Goal: Task Accomplishment & Management: Manage account settings

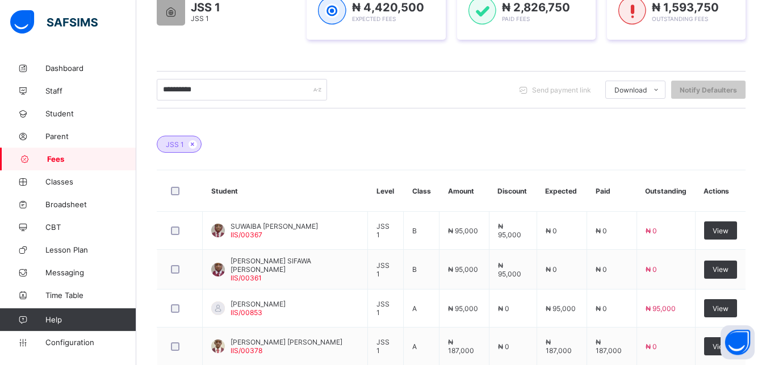
scroll to position [270, 0]
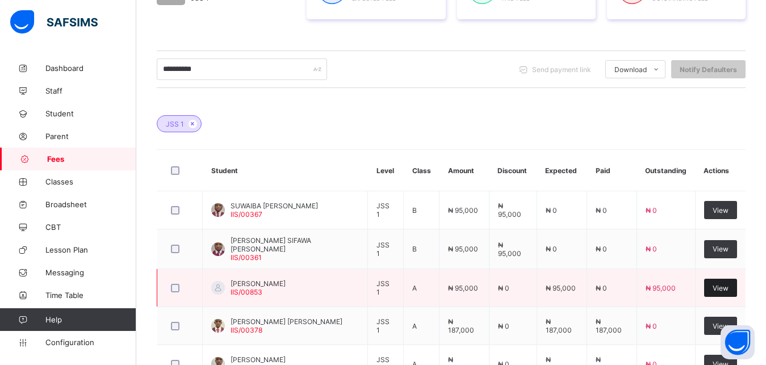
click at [729, 289] on span "View" at bounding box center [721, 288] width 16 height 9
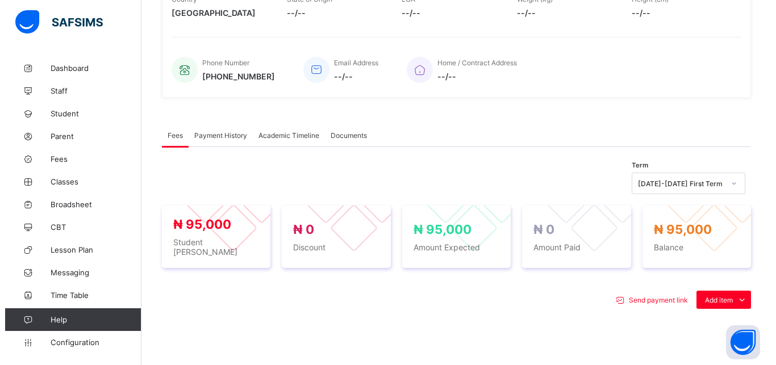
scroll to position [418, 0]
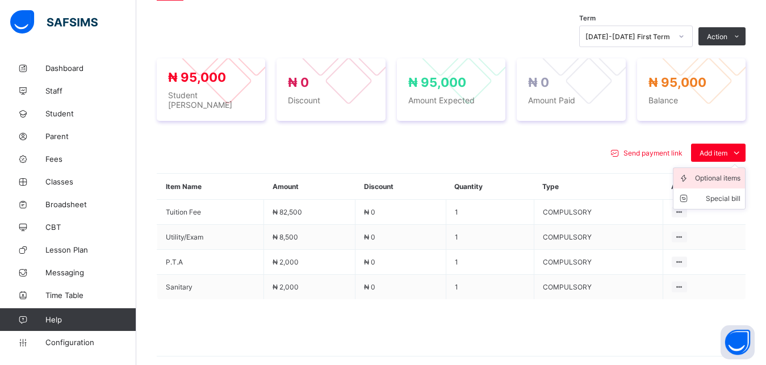
click at [724, 173] on div "Optional items" at bounding box center [717, 178] width 45 height 11
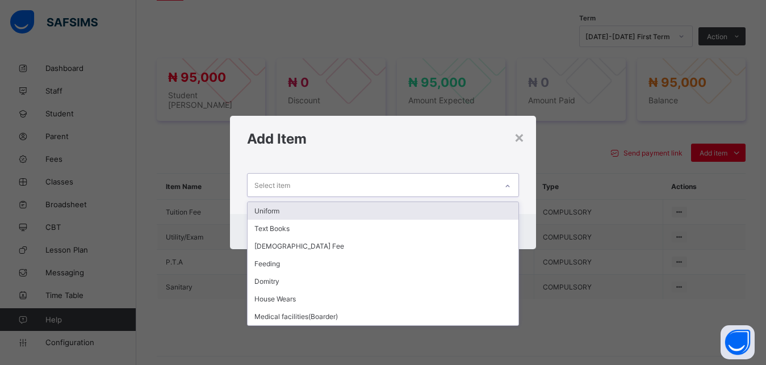
click at [461, 183] on div "Select item" at bounding box center [373, 185] width 250 height 22
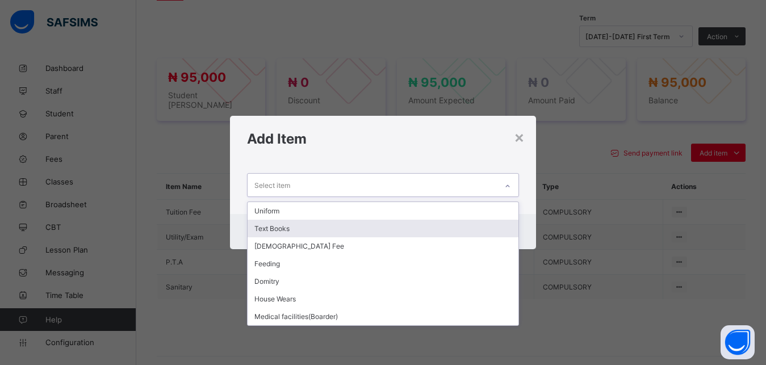
click at [418, 230] on div "Text Books" at bounding box center [384, 229] width 272 height 18
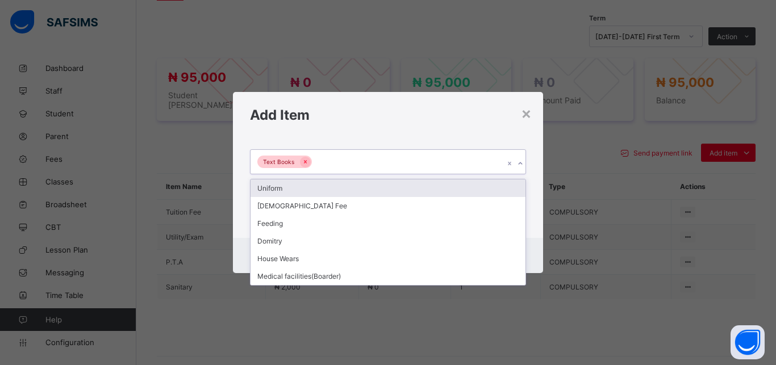
click at [382, 164] on div "Text Books" at bounding box center [377, 162] width 253 height 24
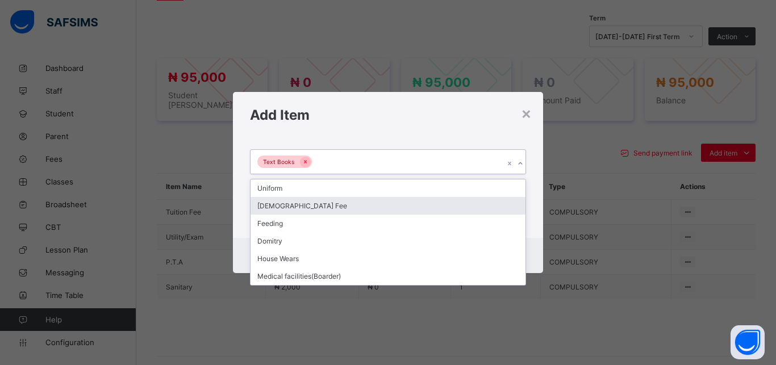
click at [351, 208] on div "[DEMOGRAPHIC_DATA] Fee" at bounding box center [388, 206] width 275 height 18
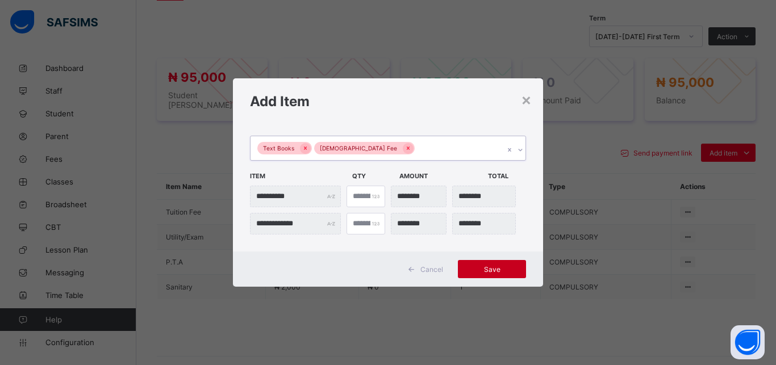
click at [475, 266] on span "Save" at bounding box center [491, 269] width 51 height 9
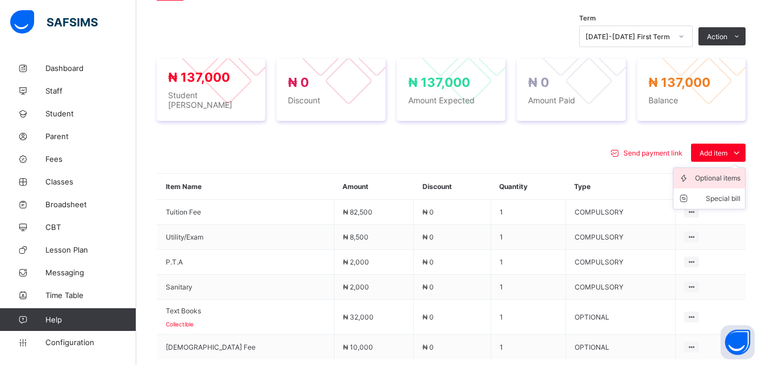
click at [728, 173] on div "Optional items" at bounding box center [717, 178] width 45 height 11
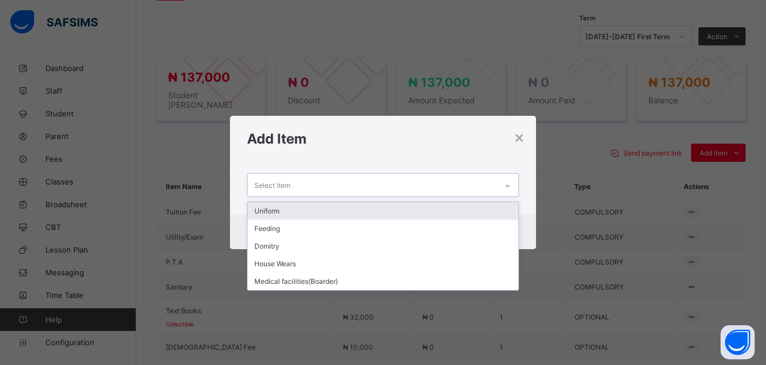
click at [412, 185] on div "Select item" at bounding box center [373, 185] width 250 height 22
click at [404, 210] on div "Uniform" at bounding box center [384, 211] width 272 height 18
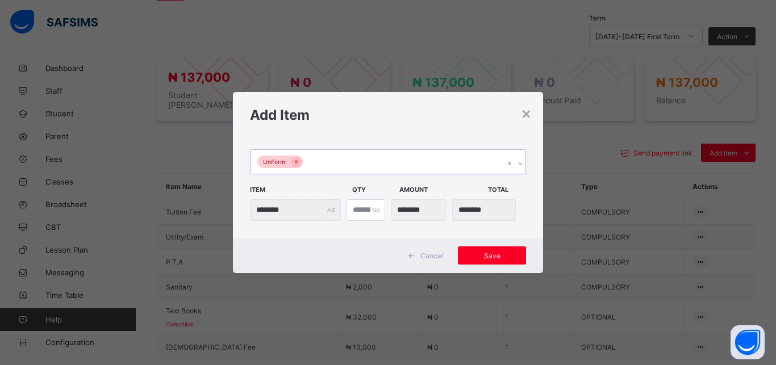
type input "*"
type input "********"
type input "*"
click at [372, 206] on input "*" at bounding box center [366, 210] width 39 height 22
click at [486, 256] on span "Save" at bounding box center [491, 256] width 51 height 9
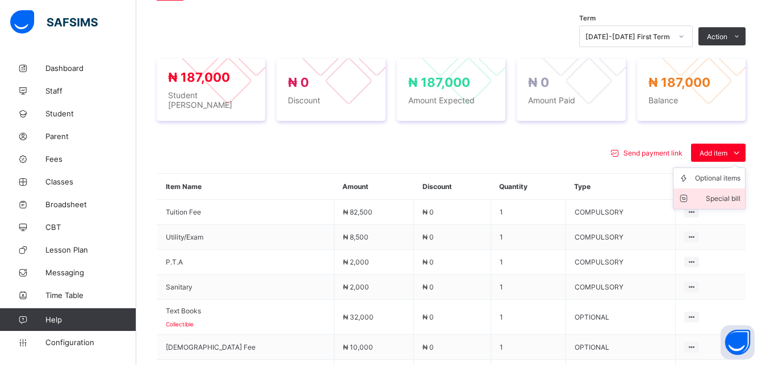
click at [736, 196] on div "Special bill" at bounding box center [717, 198] width 45 height 11
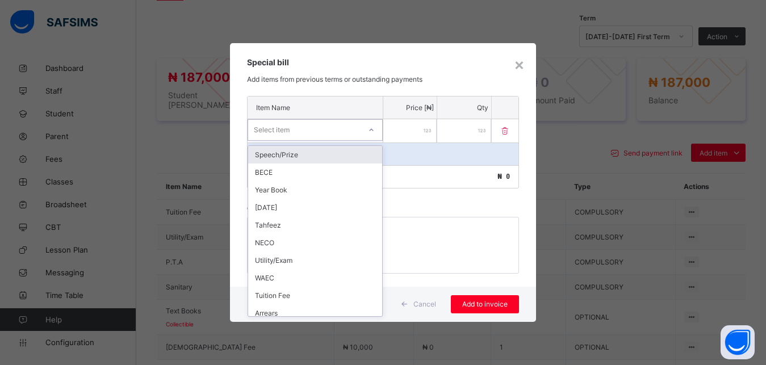
click at [336, 133] on div "Select item" at bounding box center [304, 130] width 112 height 16
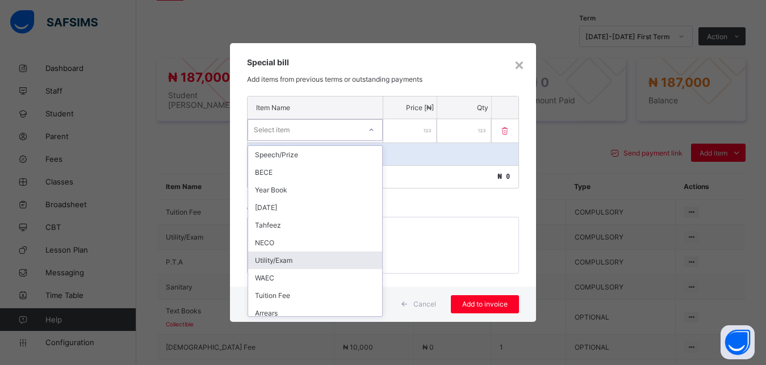
click at [326, 257] on div "Utility/Exam" at bounding box center [315, 261] width 134 height 18
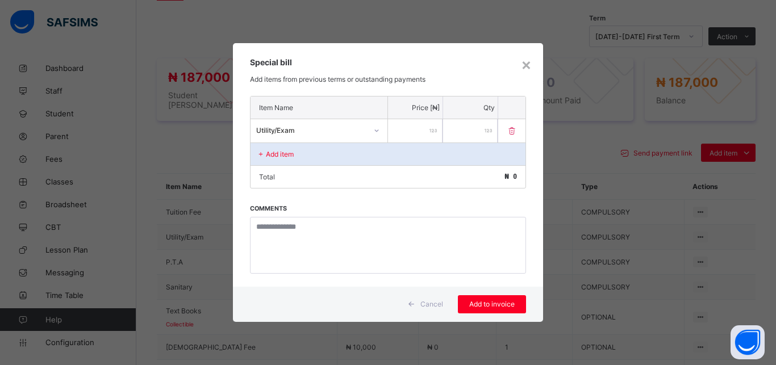
click at [410, 130] on input "number" at bounding box center [415, 130] width 55 height 23
type input "****"
click at [483, 301] on span "Add to invoice" at bounding box center [491, 304] width 51 height 9
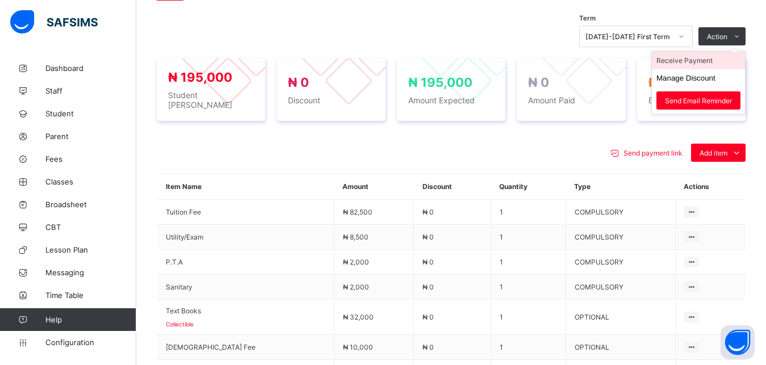
click at [710, 63] on li "Receive Payment" at bounding box center [698, 61] width 93 height 18
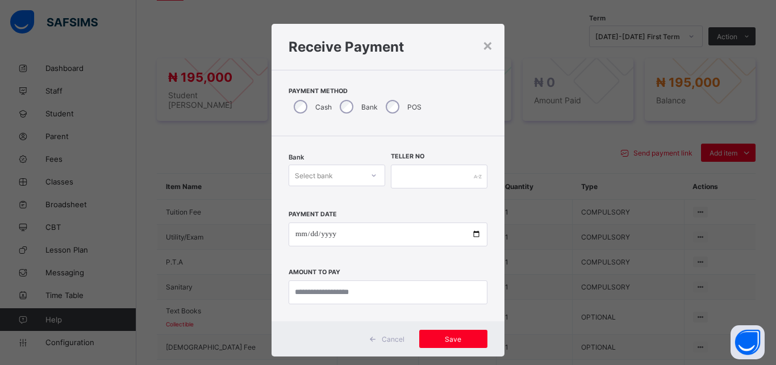
click at [335, 180] on div "Select bank" at bounding box center [326, 176] width 74 height 16
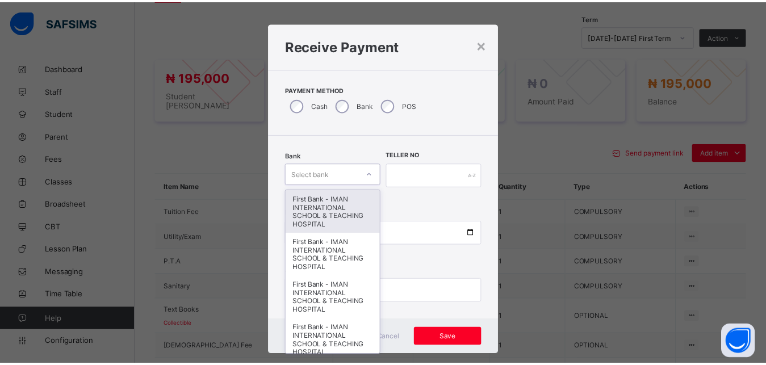
scroll to position [6, 0]
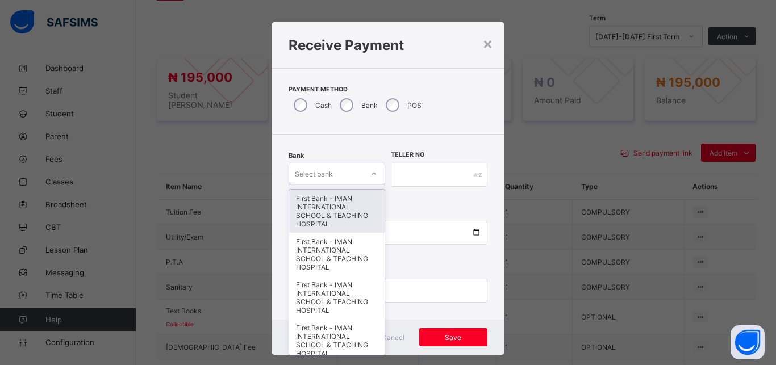
click at [337, 204] on div "First Bank - IMAN INTERNATIONAL SCHOOL & TEACHING HOSPITAL" at bounding box center [336, 211] width 95 height 43
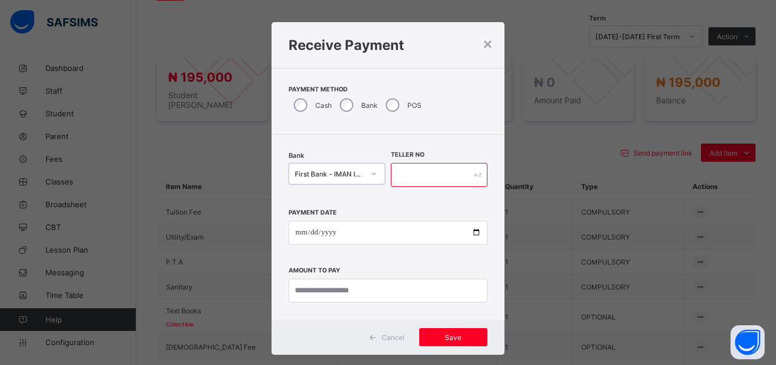
click at [391, 178] on input "text" at bounding box center [439, 175] width 97 height 24
type input "*****"
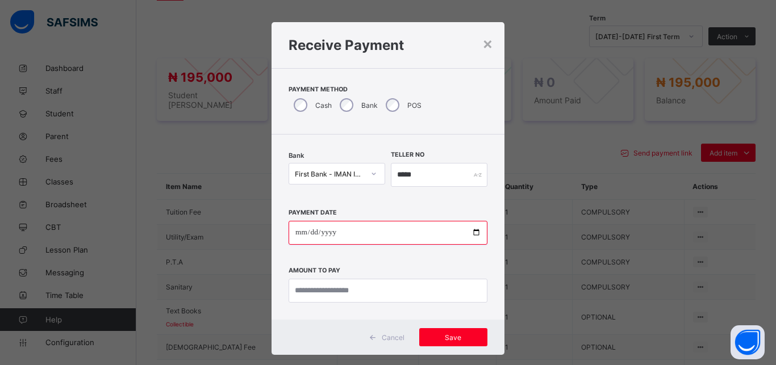
click at [468, 233] on input "date" at bounding box center [388, 233] width 199 height 24
type input "**********"
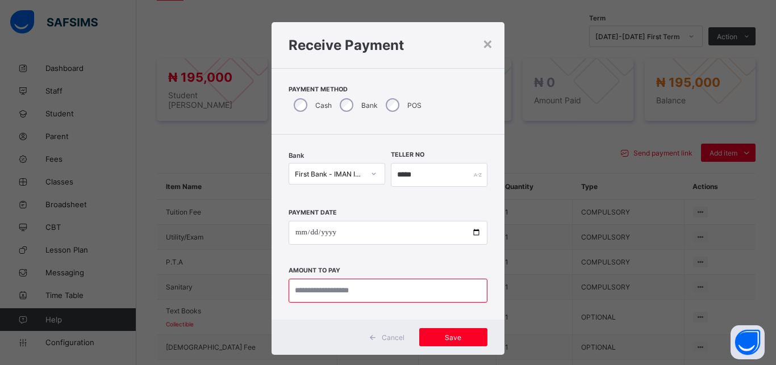
click at [374, 288] on input "currency" at bounding box center [388, 291] width 199 height 24
type input "*********"
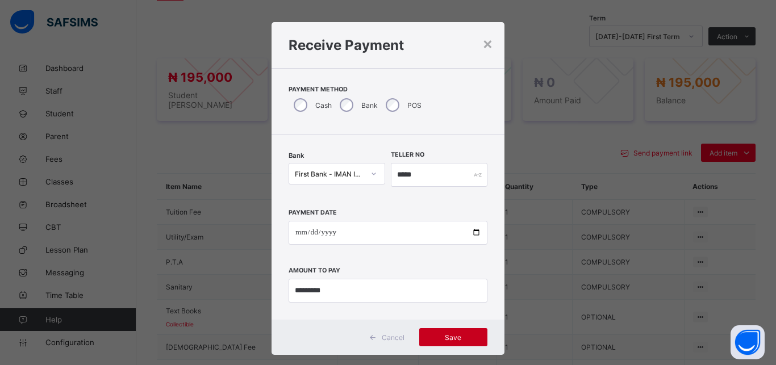
click at [441, 335] on span "Save" at bounding box center [453, 337] width 51 height 9
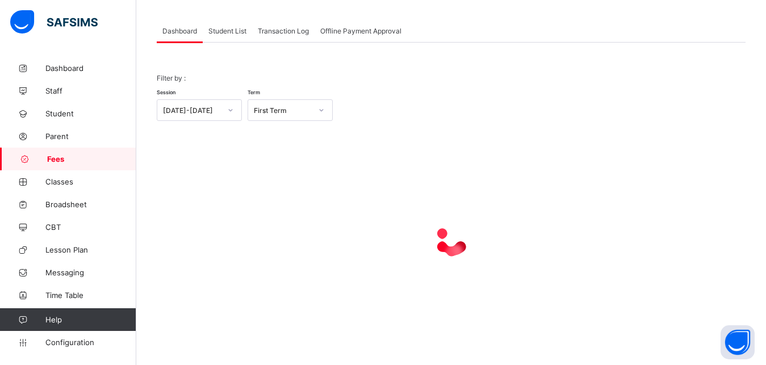
scroll to position [89, 0]
click at [222, 30] on span "Student List" at bounding box center [227, 31] width 38 height 9
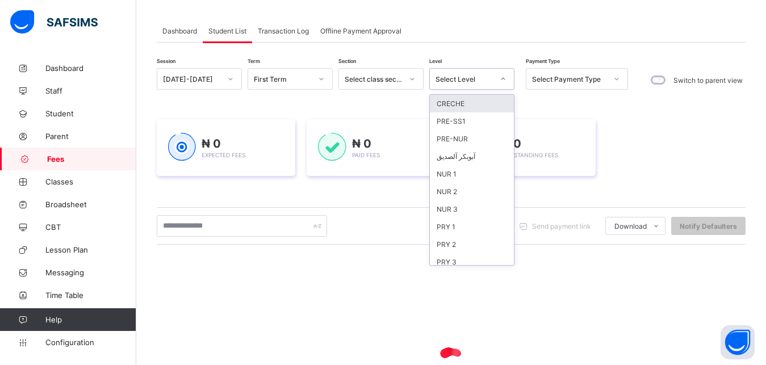
click at [479, 76] on div "Select Level" at bounding box center [465, 79] width 58 height 9
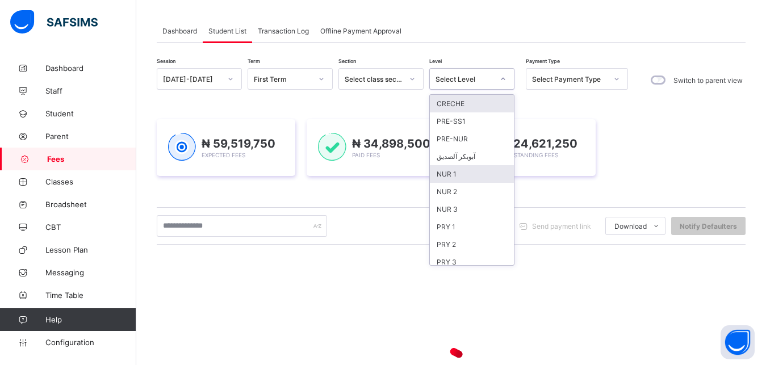
click at [472, 168] on div "NUR 1" at bounding box center [472, 174] width 84 height 18
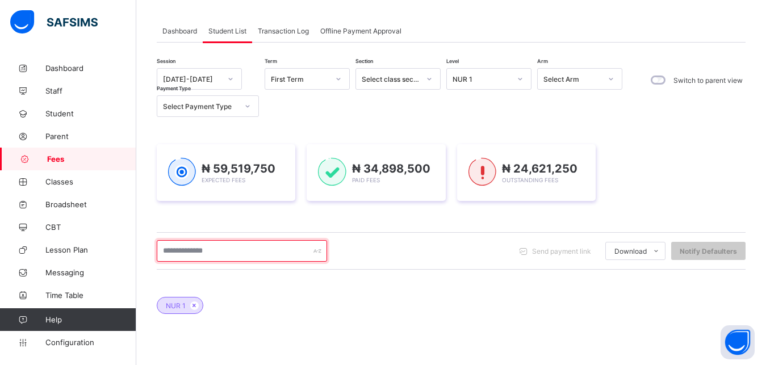
click at [266, 249] on input "text" at bounding box center [242, 251] width 170 height 22
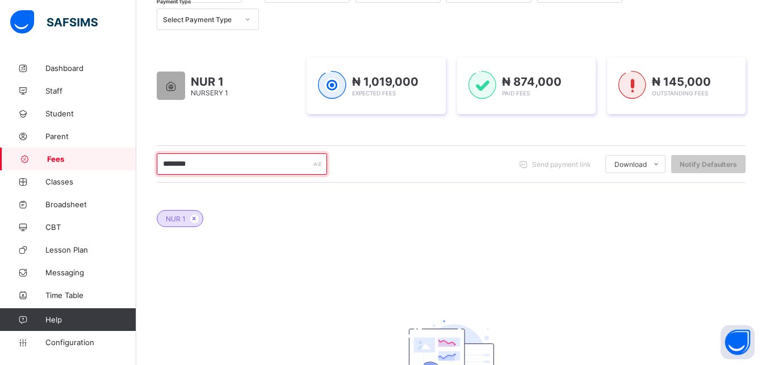
scroll to position [147, 0]
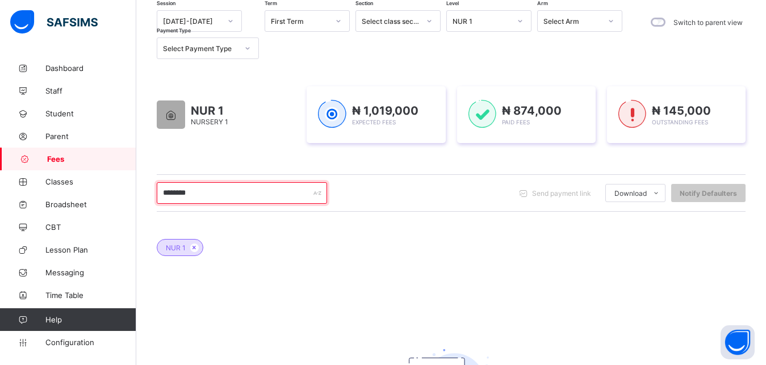
type input "********"
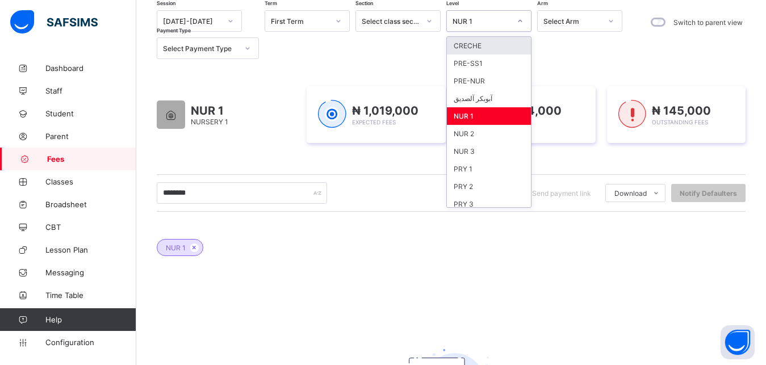
click at [499, 24] on div "NUR 1" at bounding box center [482, 21] width 58 height 9
click at [495, 134] on div "NUR 2" at bounding box center [489, 134] width 84 height 18
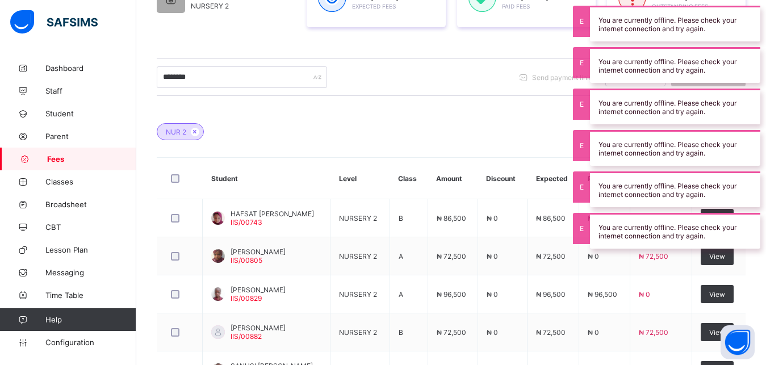
scroll to position [291, 0]
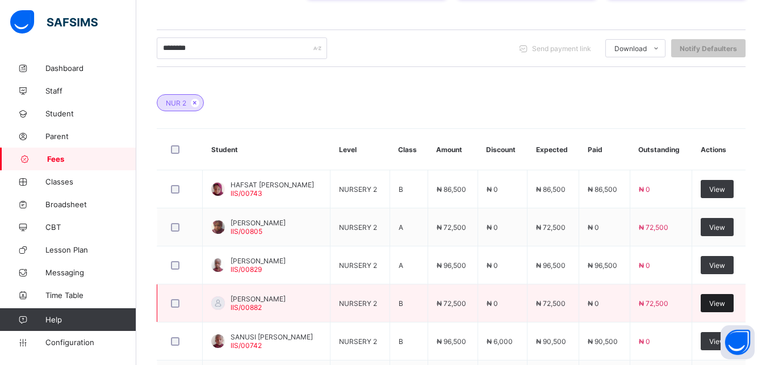
click at [724, 302] on span "View" at bounding box center [718, 303] width 16 height 9
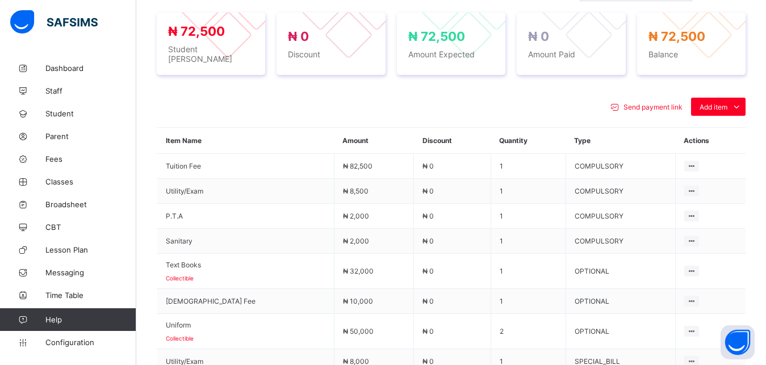
scroll to position [493, 0]
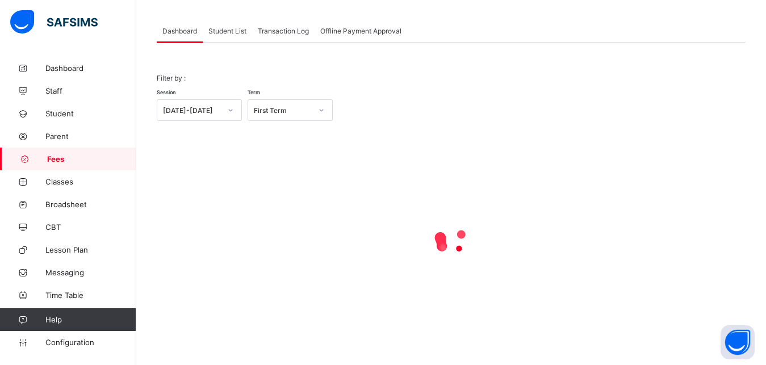
scroll to position [89, 0]
click at [222, 30] on span "Student List" at bounding box center [227, 31] width 38 height 9
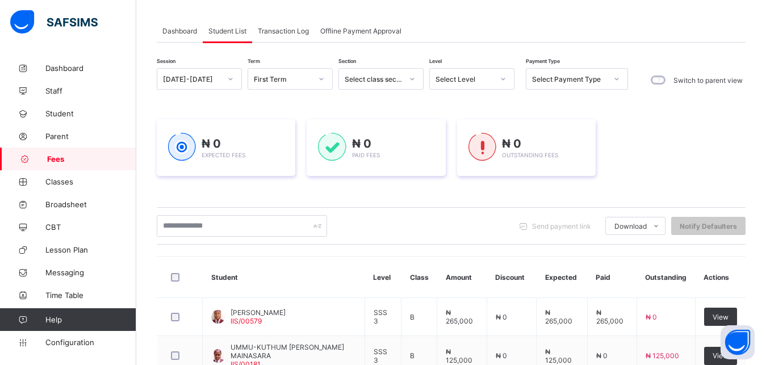
click at [464, 77] on div "Select Level" at bounding box center [465, 79] width 58 height 9
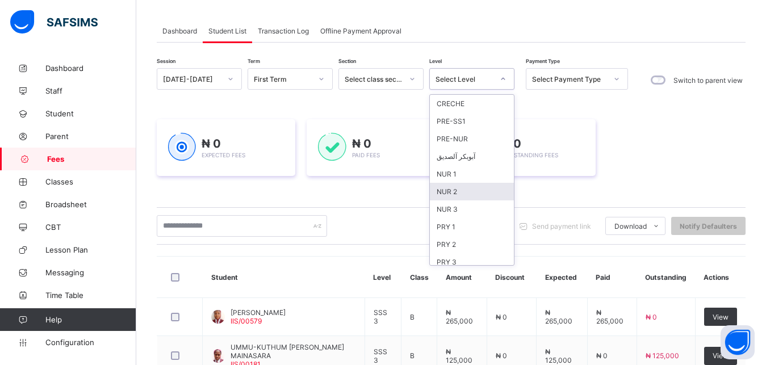
click at [469, 193] on div "NUR 2" at bounding box center [472, 192] width 84 height 18
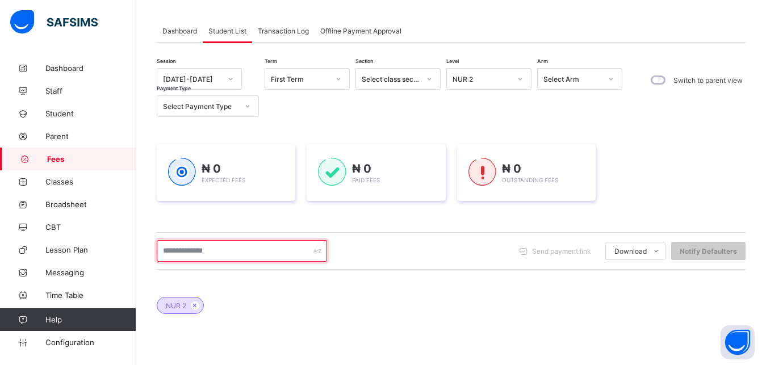
click at [248, 260] on input "text" at bounding box center [242, 251] width 170 height 22
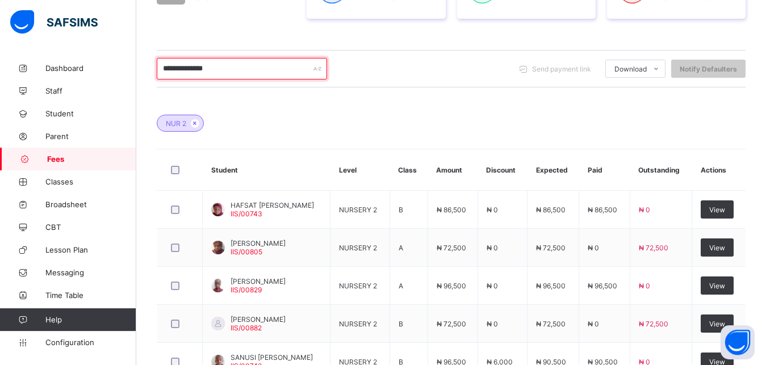
scroll to position [291, 0]
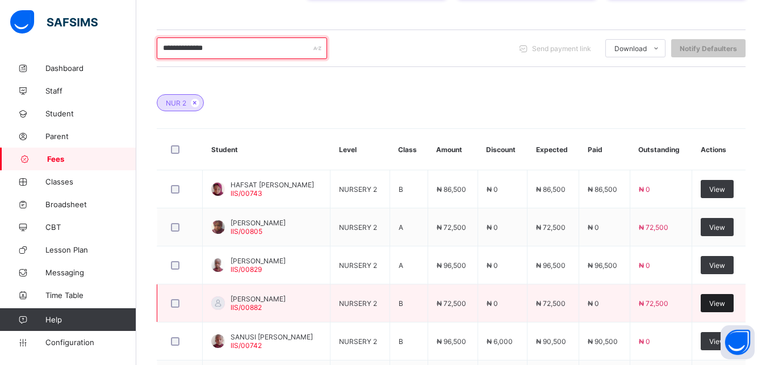
type input "**********"
click at [725, 304] on span "View" at bounding box center [718, 303] width 16 height 9
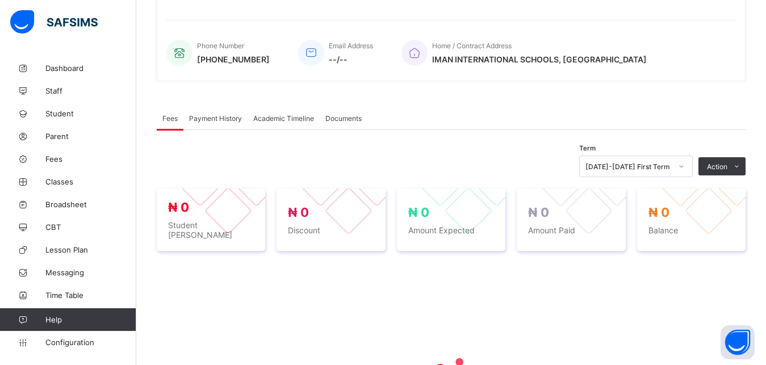
scroll to position [435, 0]
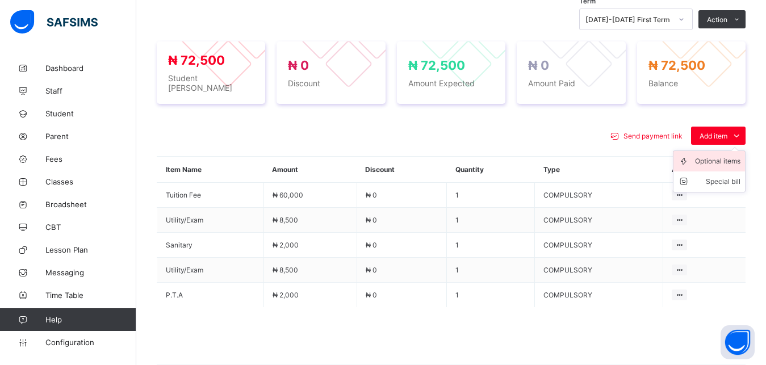
click at [729, 156] on div "Optional items" at bounding box center [717, 161] width 45 height 11
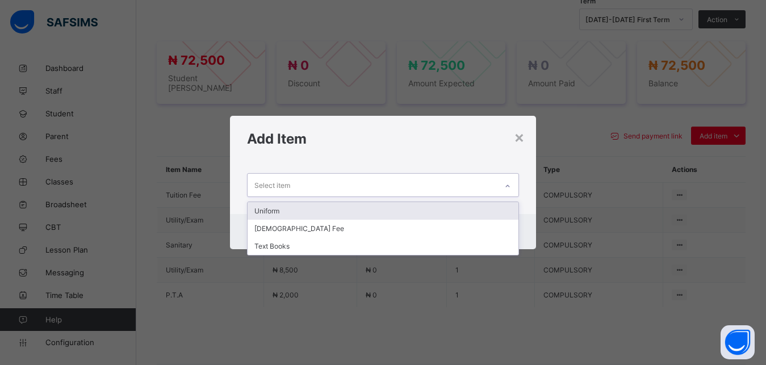
click at [483, 189] on div "Select item" at bounding box center [373, 185] width 250 height 22
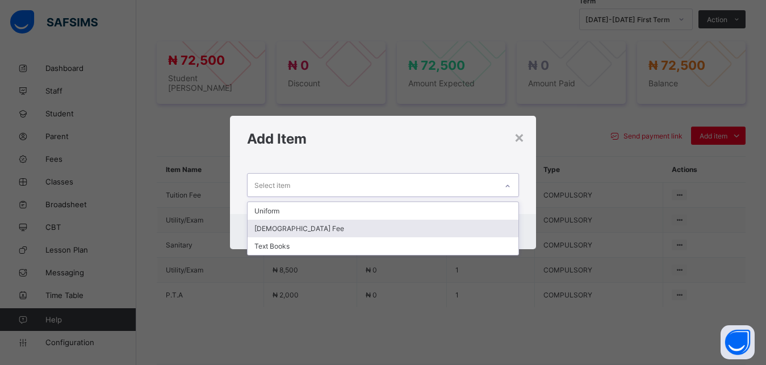
click at [411, 223] on div "[DEMOGRAPHIC_DATA] Fee" at bounding box center [384, 229] width 272 height 18
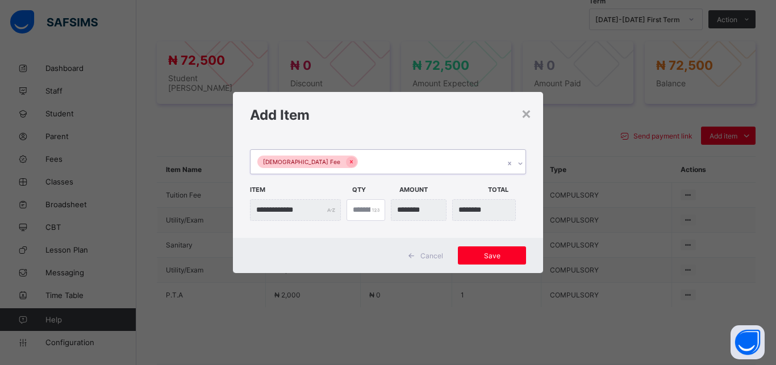
click at [403, 159] on div "[DEMOGRAPHIC_DATA] Fee" at bounding box center [377, 162] width 253 height 24
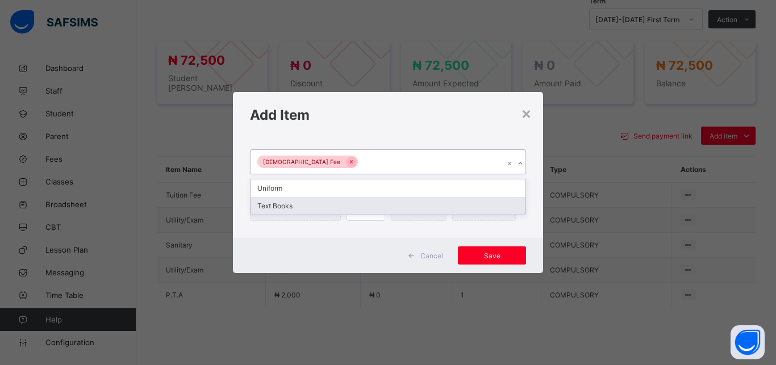
click at [382, 206] on div "Text Books" at bounding box center [388, 206] width 275 height 18
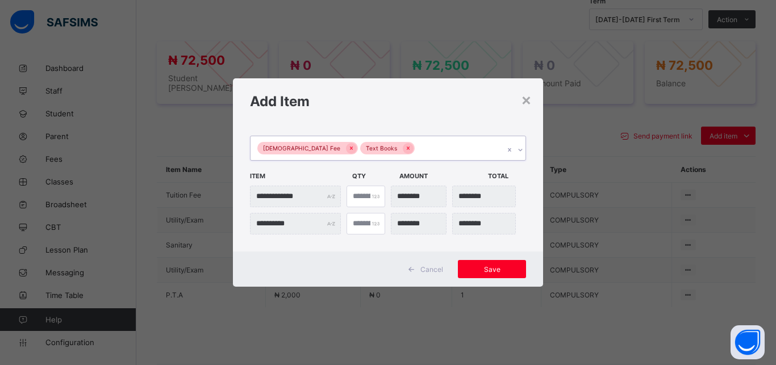
click at [412, 151] on div "[DEMOGRAPHIC_DATA] Fee Text Books" at bounding box center [377, 148] width 253 height 24
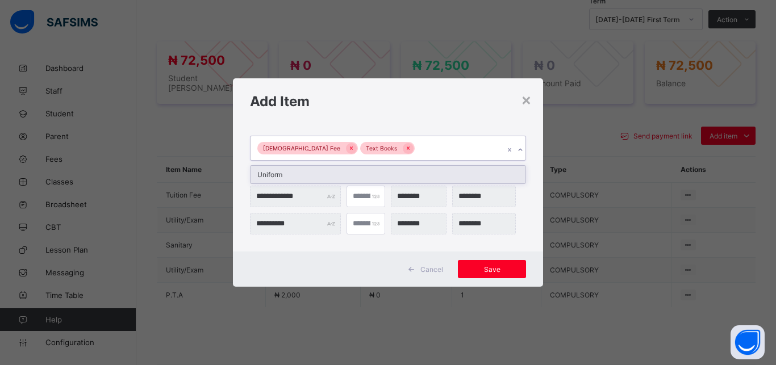
click at [401, 174] on div "Uniform" at bounding box center [388, 175] width 275 height 18
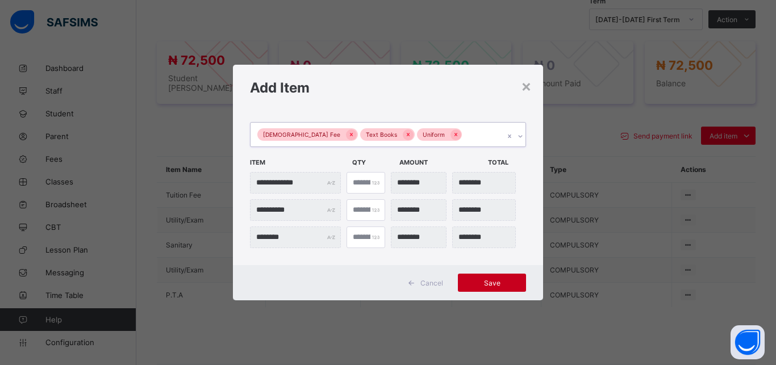
click at [488, 283] on span "Save" at bounding box center [491, 283] width 51 height 9
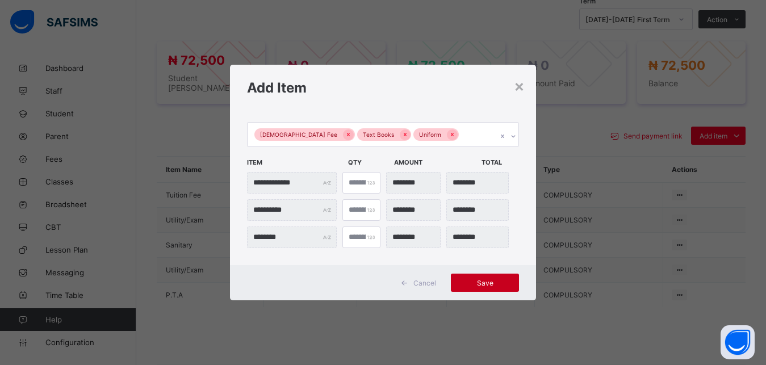
click at [488, 283] on span "Save" at bounding box center [485, 283] width 51 height 9
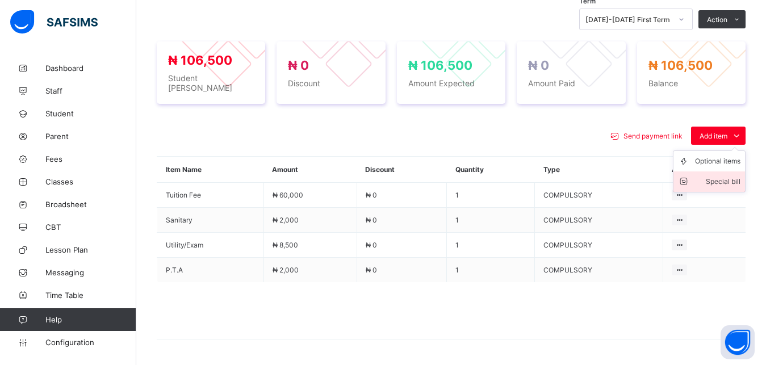
click at [740, 176] on div "Special bill" at bounding box center [717, 181] width 45 height 11
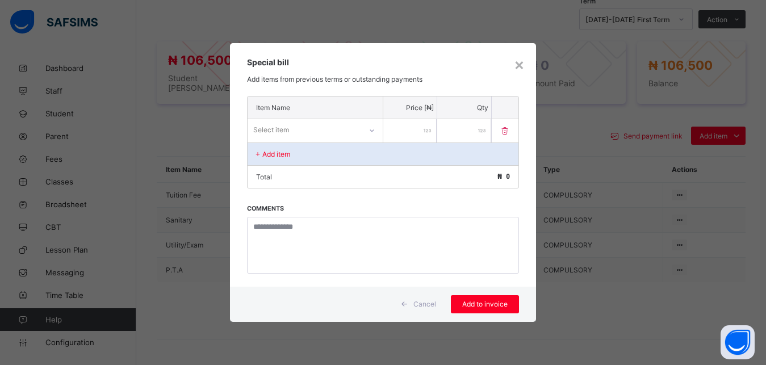
click at [332, 128] on div "Select item" at bounding box center [305, 130] width 114 height 16
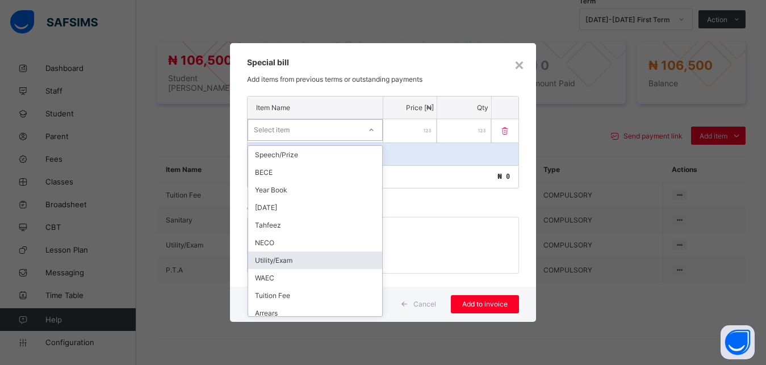
click at [320, 264] on div "Utility/Exam" at bounding box center [315, 261] width 134 height 18
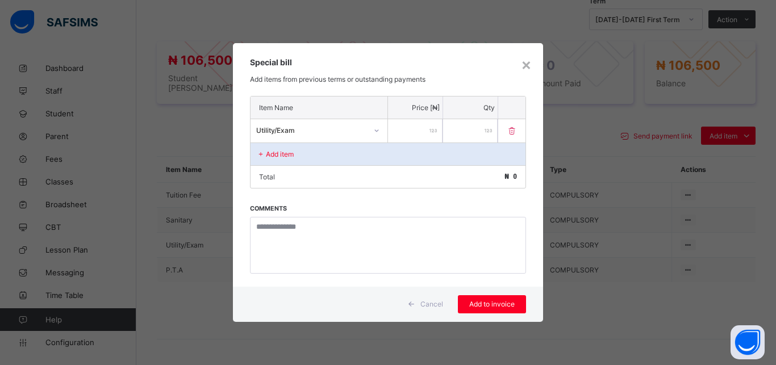
click at [408, 128] on input "number" at bounding box center [415, 130] width 55 height 23
type input "****"
click at [498, 305] on span "Add to invoice" at bounding box center [491, 304] width 51 height 9
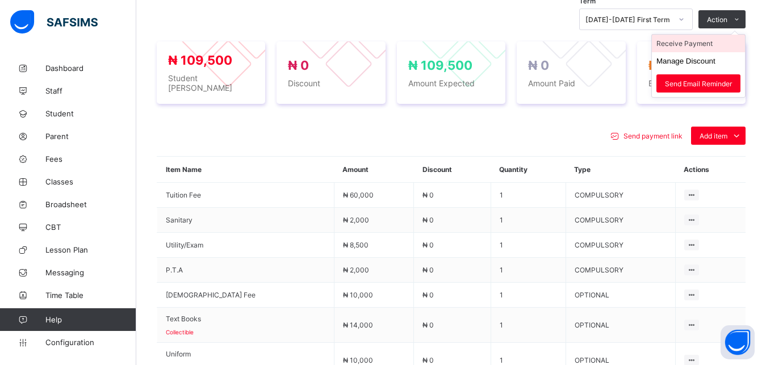
click at [710, 48] on li "Receive Payment" at bounding box center [698, 44] width 93 height 18
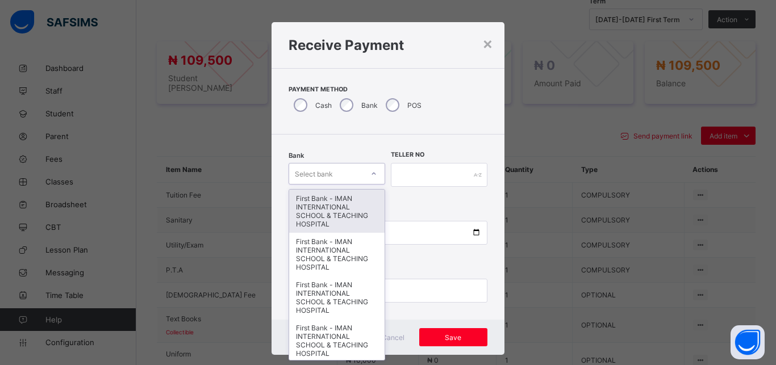
click at [331, 170] on div "Select bank" at bounding box center [326, 174] width 74 height 16
click at [329, 203] on div "First Bank - IMAN INTERNATIONAL SCHOOL & TEACHING HOSPITAL" at bounding box center [336, 211] width 95 height 43
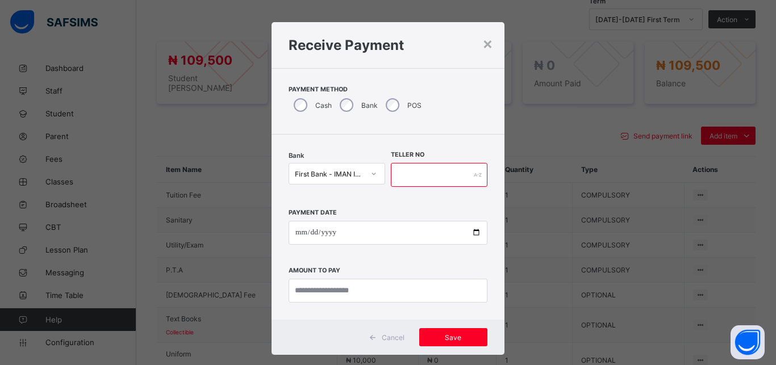
click at [395, 181] on input "text" at bounding box center [439, 175] width 97 height 24
type input "*****"
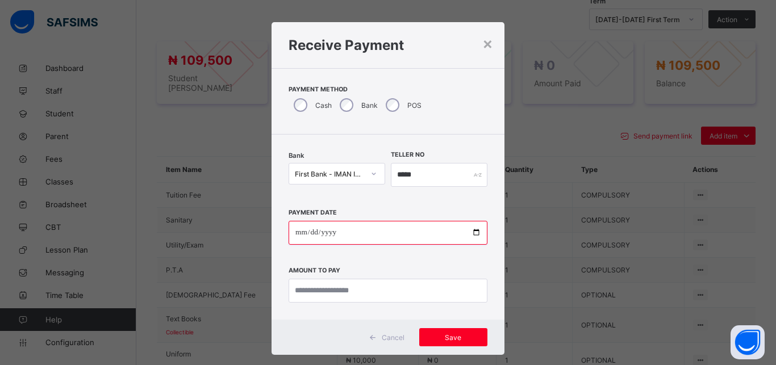
click at [468, 236] on input "date" at bounding box center [388, 233] width 199 height 24
type input "**********"
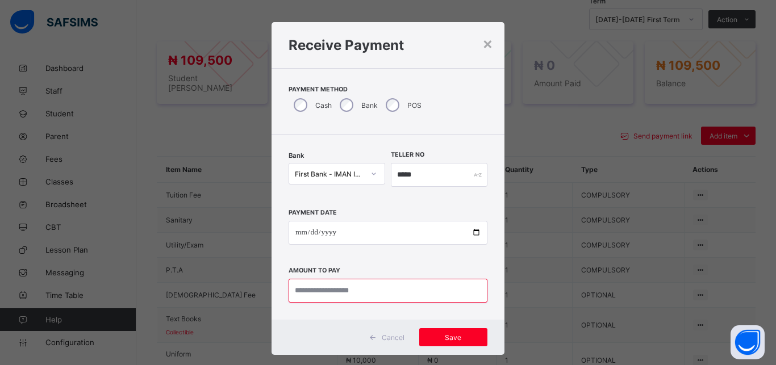
click at [376, 289] on input "currency" at bounding box center [388, 291] width 199 height 24
type input "*********"
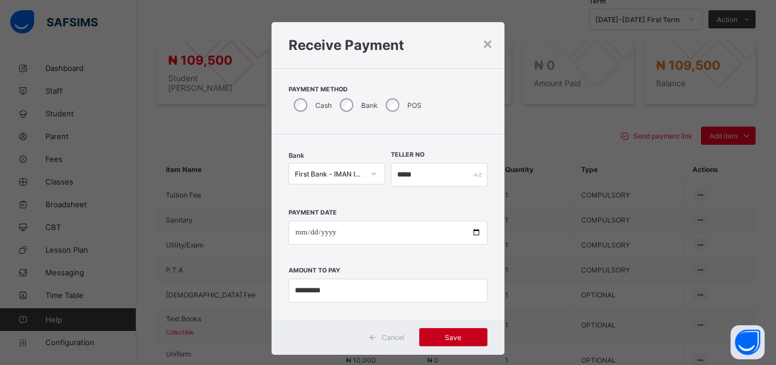
click at [442, 336] on span "Save" at bounding box center [453, 337] width 51 height 9
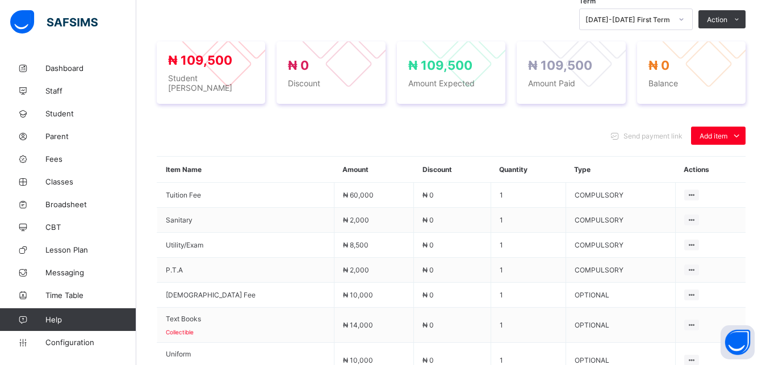
scroll to position [89, 0]
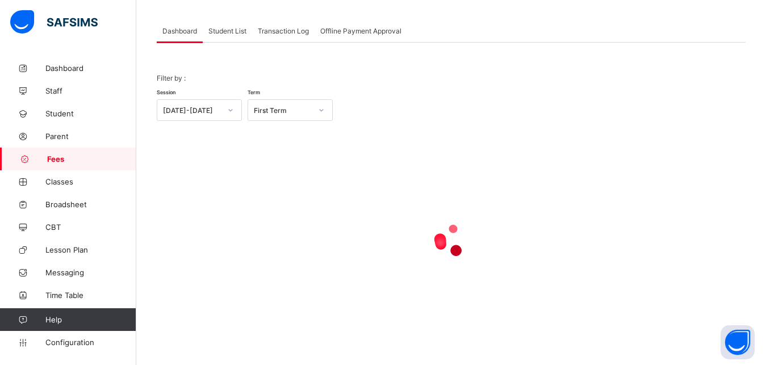
click at [223, 31] on span "Student List" at bounding box center [227, 31] width 38 height 9
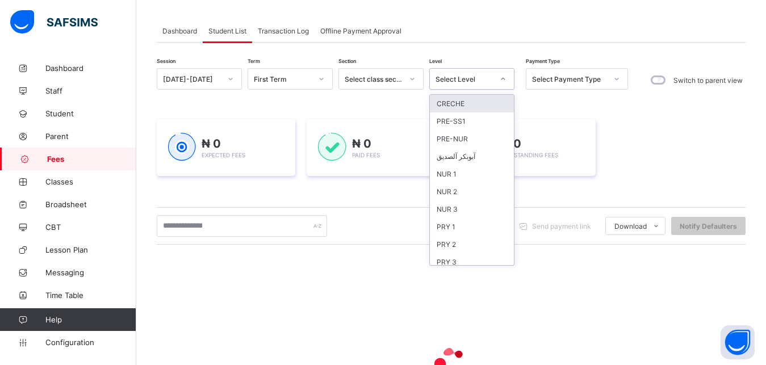
click at [481, 78] on div "Select Level" at bounding box center [465, 79] width 58 height 9
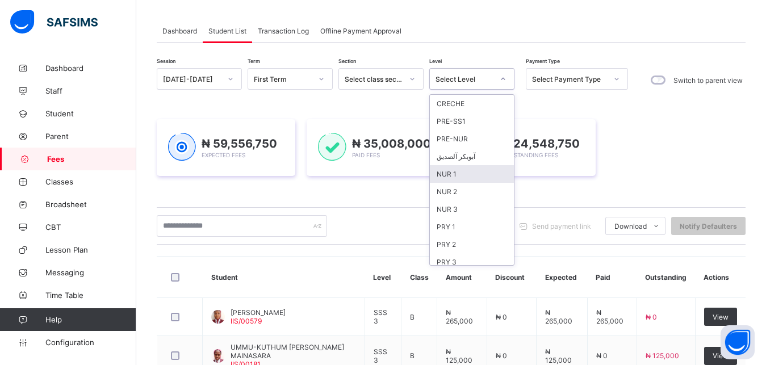
scroll to position [147, 0]
click at [486, 165] on div "JSS 1" at bounding box center [472, 169] width 84 height 18
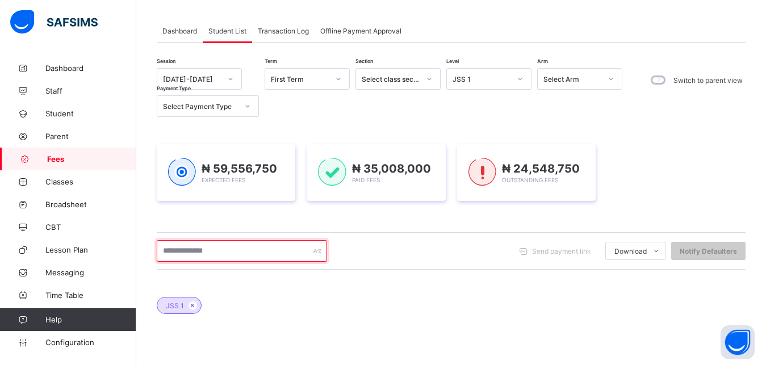
click at [240, 252] on input "text" at bounding box center [242, 251] width 170 height 22
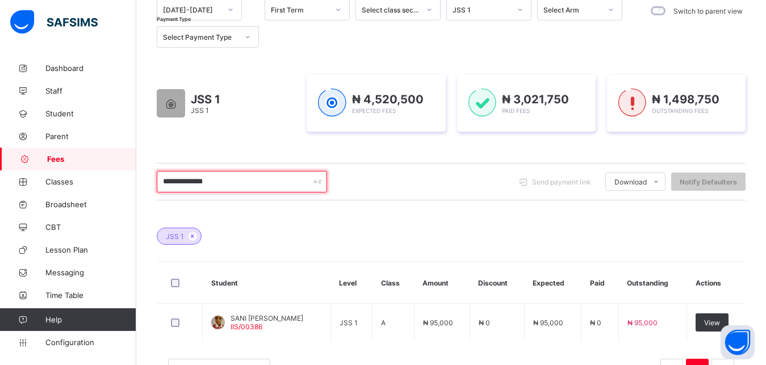
scroll to position [145, 0]
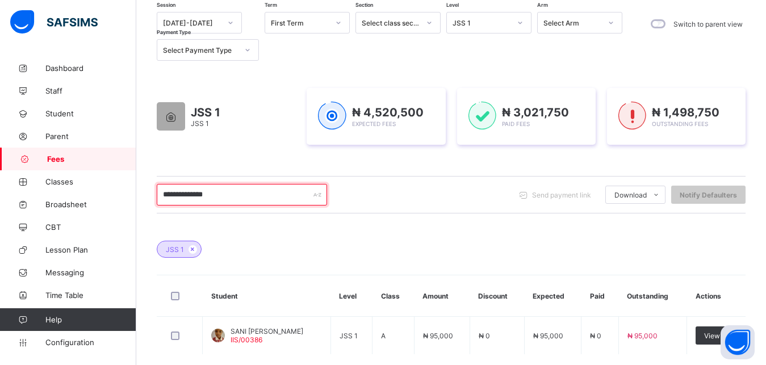
type input "**********"
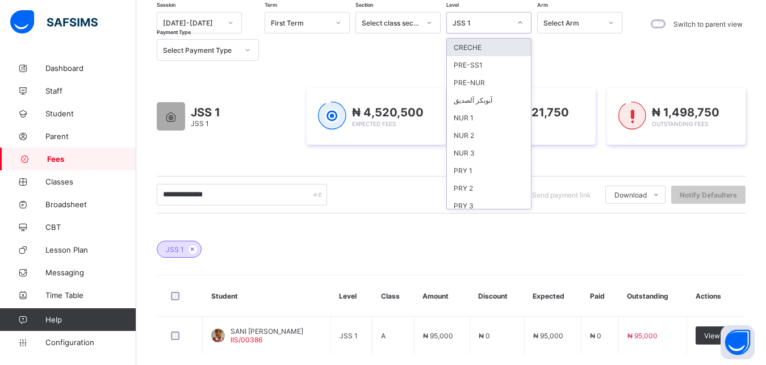
click at [491, 27] on div "JSS 1" at bounding box center [482, 23] width 58 height 9
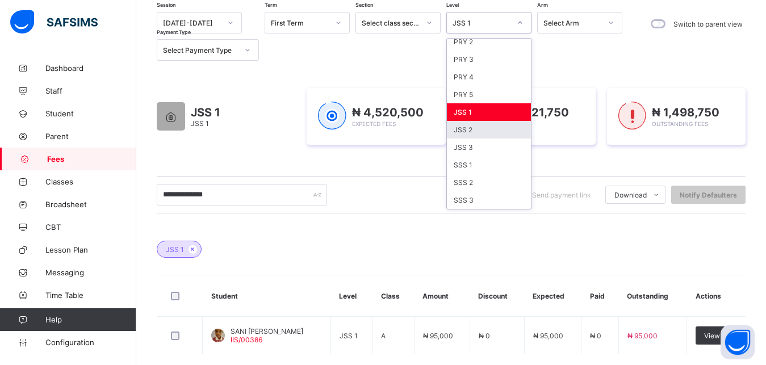
click at [502, 126] on div "JSS 2" at bounding box center [489, 130] width 84 height 18
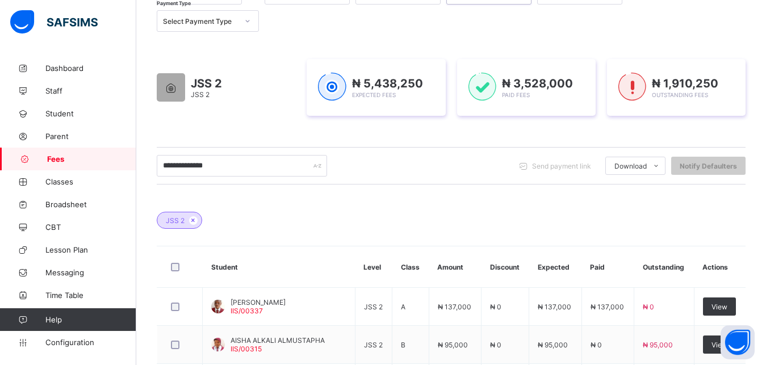
scroll to position [145, 0]
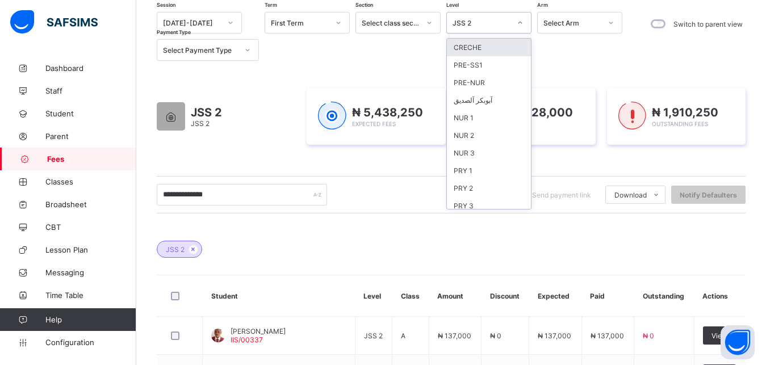
click at [496, 24] on div "JSS 2" at bounding box center [482, 23] width 58 height 9
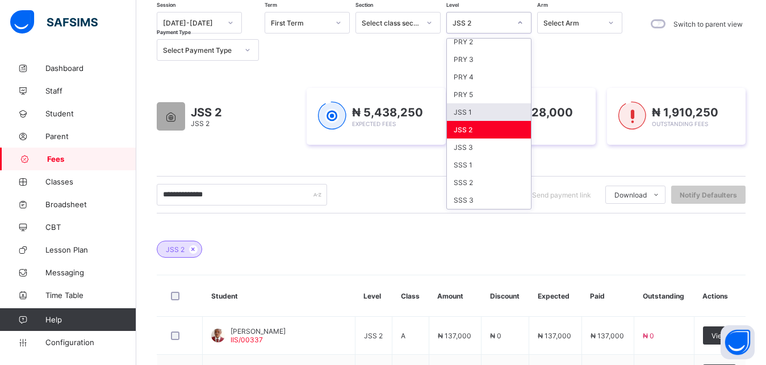
click at [478, 109] on div "JSS 1" at bounding box center [489, 112] width 84 height 18
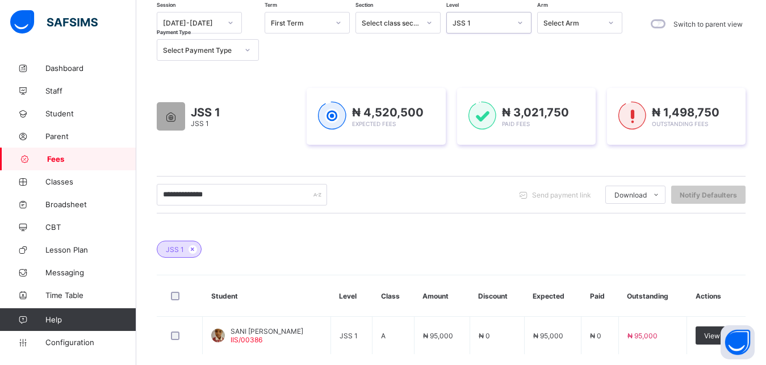
scroll to position [203, 0]
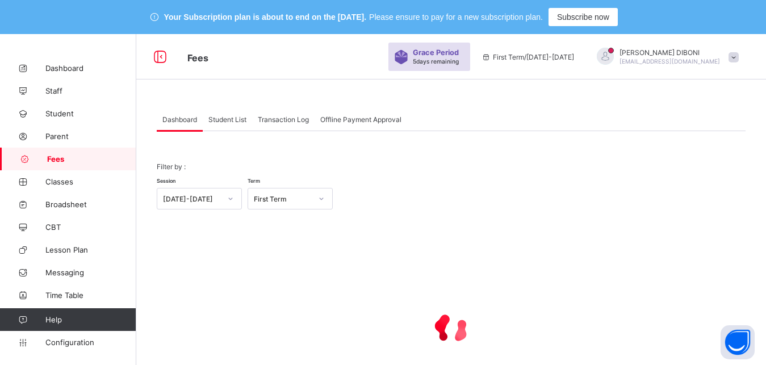
click at [230, 119] on span "Student List" at bounding box center [227, 119] width 38 height 9
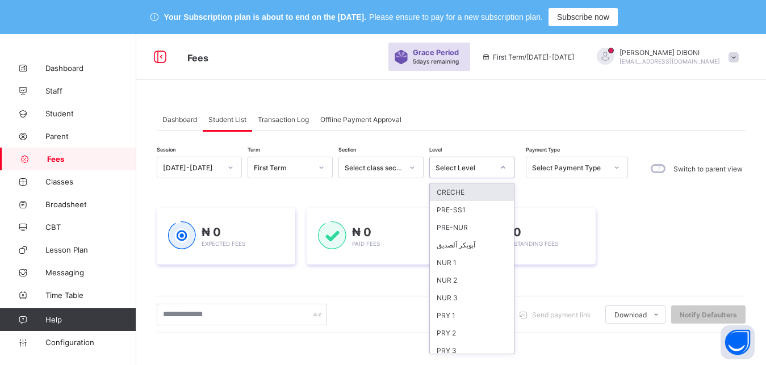
click at [484, 170] on div "Select Level" at bounding box center [465, 168] width 58 height 9
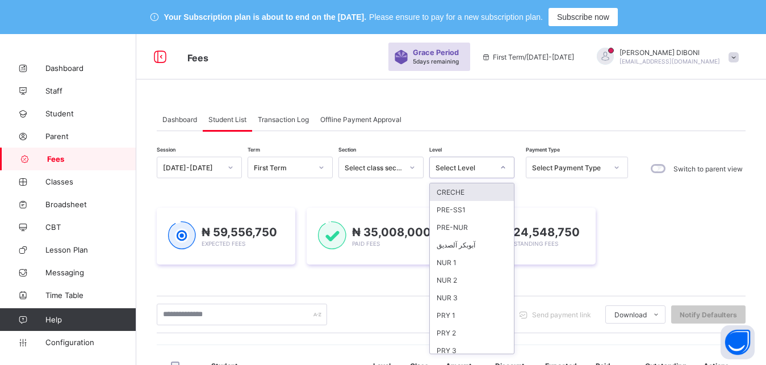
scroll to position [147, 0]
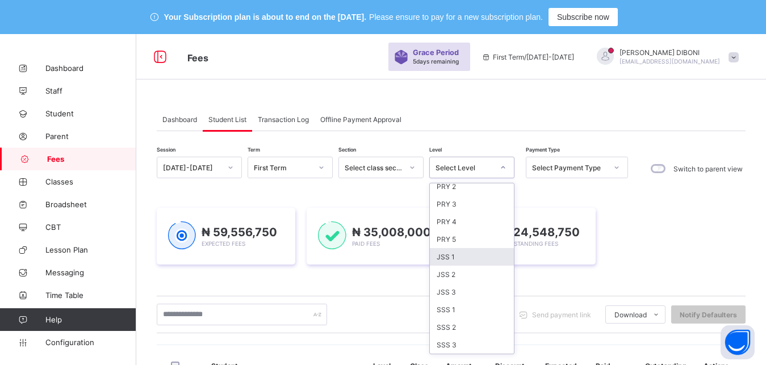
click at [477, 258] on div "JSS 1" at bounding box center [472, 257] width 84 height 18
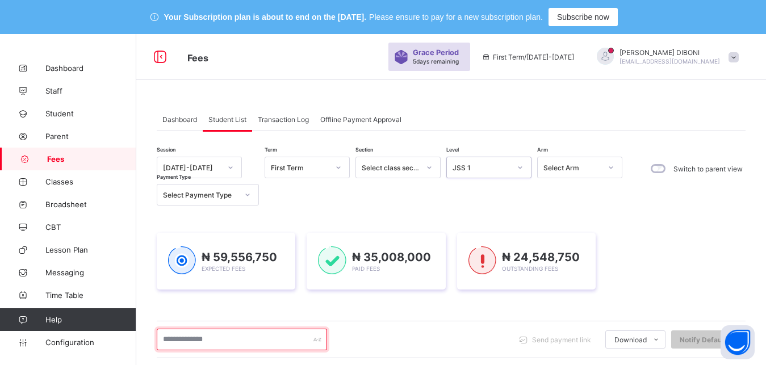
click at [262, 341] on input "text" at bounding box center [242, 340] width 170 height 22
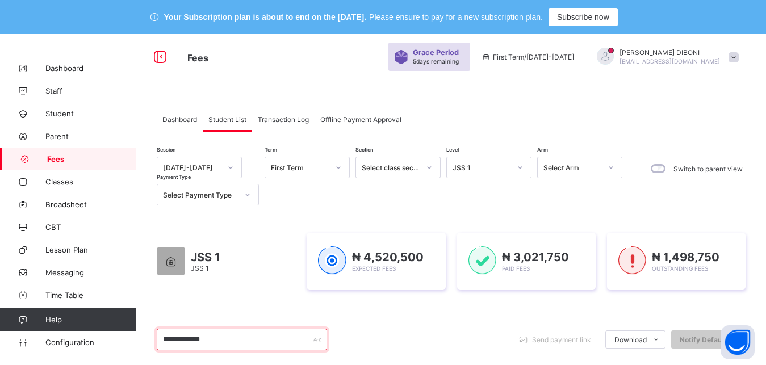
type input "**********"
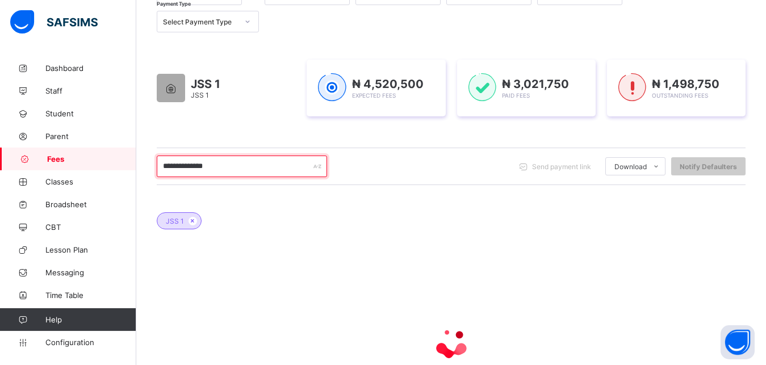
scroll to position [174, 0]
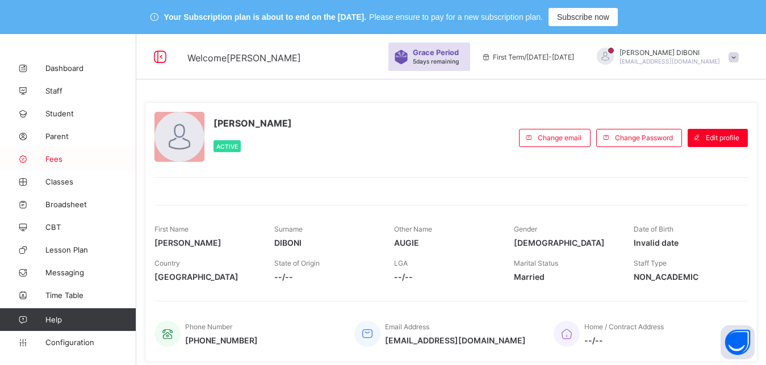
click at [55, 160] on span "Fees" at bounding box center [90, 159] width 91 height 9
